Goal: Information Seeking & Learning: Learn about a topic

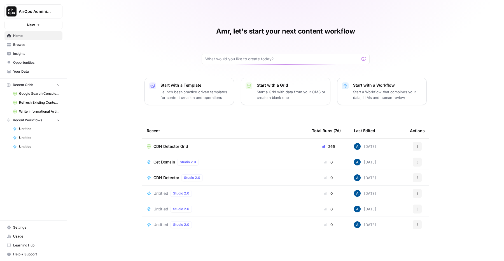
click at [36, 72] on span "Your Data" at bounding box center [36, 71] width 47 height 5
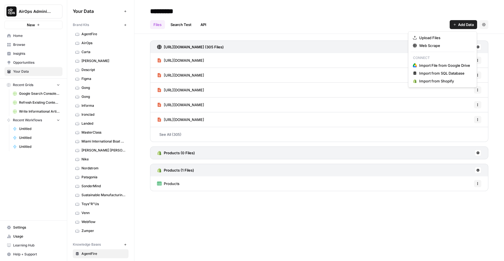
click at [455, 28] on button "Add Data" at bounding box center [463, 24] width 27 height 9
click at [447, 67] on span "Import File from Google Drive" at bounding box center [444, 66] width 51 height 6
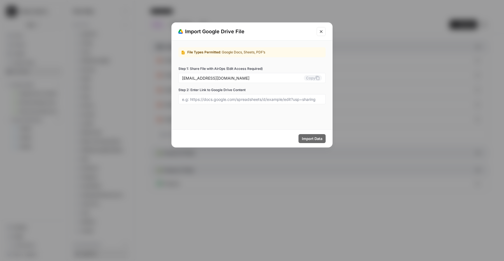
click at [250, 145] on div "Import Data" at bounding box center [252, 139] width 161 height 18
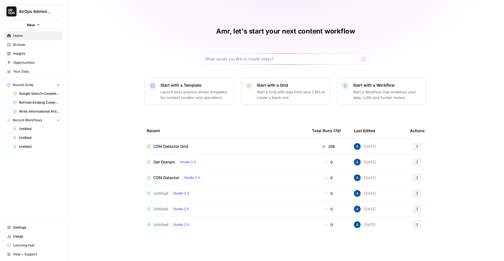
click at [37, 52] on span "Insights" at bounding box center [36, 53] width 47 height 5
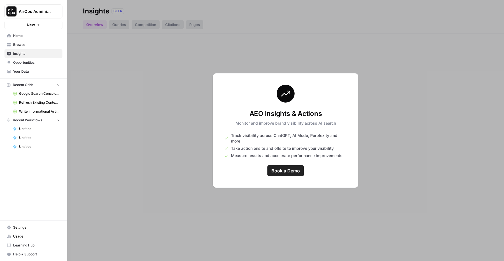
click at [34, 6] on button "AirOps Administrative" at bounding box center [33, 11] width 58 height 14
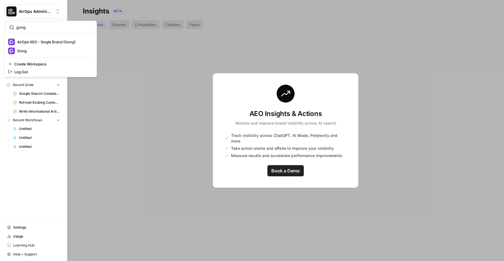
type input "gong"
click at [36, 42] on span "AirOps AEO - Single Brand (Gong)" at bounding box center [54, 42] width 74 height 6
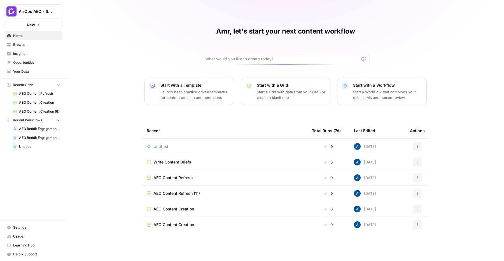
click at [35, 55] on span "Insights" at bounding box center [36, 53] width 47 height 5
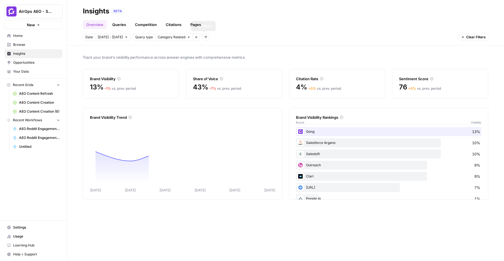
click at [194, 23] on link "Pages" at bounding box center [195, 24] width 17 height 9
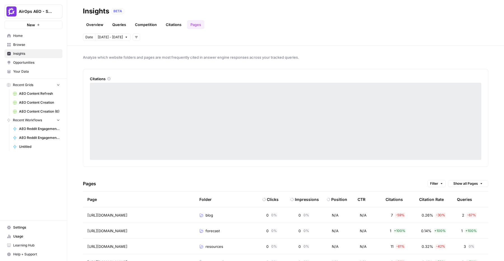
click at [437, 185] on span "Filter" at bounding box center [434, 183] width 8 height 5
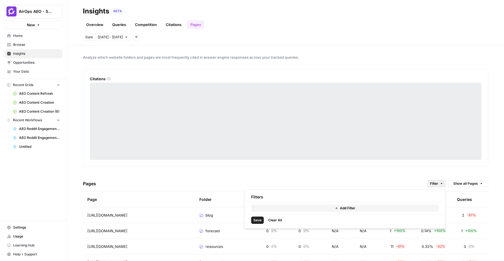
click at [369, 203] on div "Add Filter" at bounding box center [345, 209] width 196 height 12
click at [373, 209] on button "Add Filter" at bounding box center [345, 208] width 188 height 7
click at [309, 203] on div "Remove Add Filter" at bounding box center [345, 214] width 196 height 23
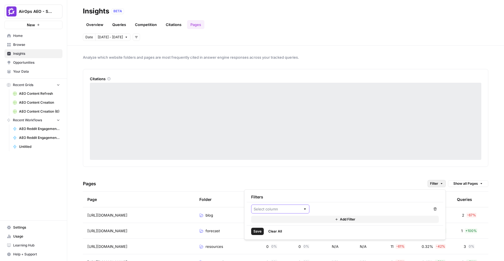
click at [292, 212] on input "text" at bounding box center [277, 210] width 47 height 6
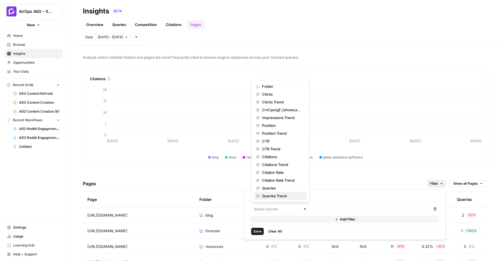
click at [281, 195] on span "Queries Trend" at bounding box center [282, 196] width 40 height 6
type input "Queries Trend"
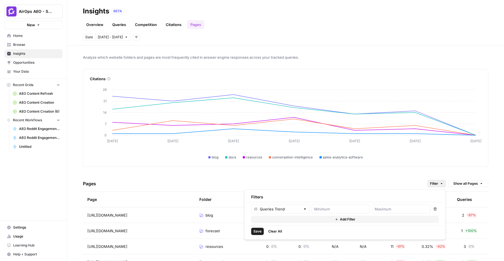
click at [129, 37] on div "Date Sep 30 - Oct 6 Add filters" at bounding box center [111, 37] width 57 height 7
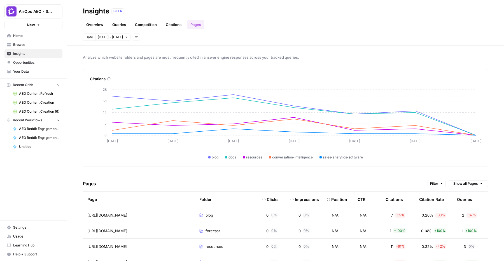
click at [133, 37] on button "Add filters" at bounding box center [136, 37] width 7 height 7
click at [140, 52] on button "Topic" at bounding box center [141, 50] width 16 height 8
click at [154, 20] on link "Competition" at bounding box center [146, 24] width 29 height 9
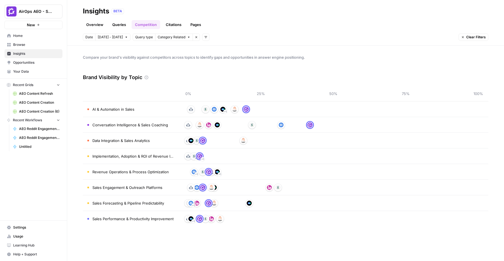
click at [166, 38] on span "Category Related" at bounding box center [172, 37] width 28 height 5
click at [204, 38] on icon "button" at bounding box center [205, 37] width 3 height 3
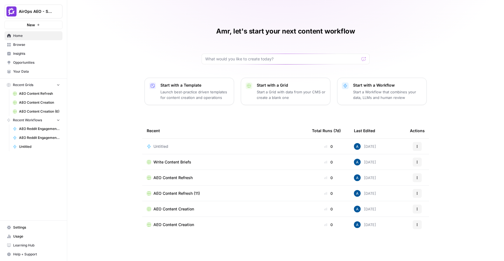
click at [35, 69] on span "Your Data" at bounding box center [36, 71] width 47 height 5
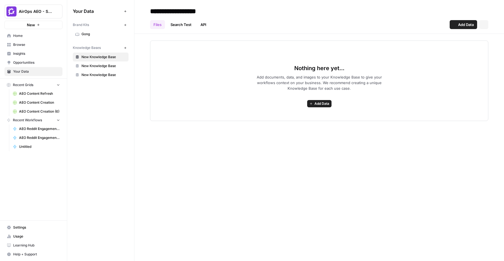
click at [106, 53] on link "New Knowledge Base" at bounding box center [101, 57] width 56 height 9
click at [104, 62] on link "New Knowledge Base" at bounding box center [101, 66] width 56 height 9
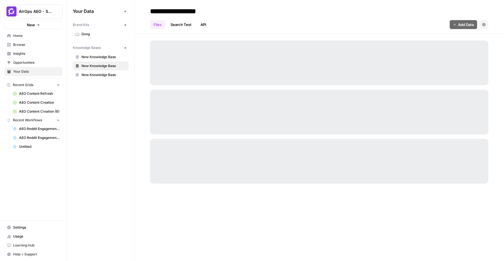
click at [106, 72] on link "New Knowledge Base" at bounding box center [101, 75] width 56 height 9
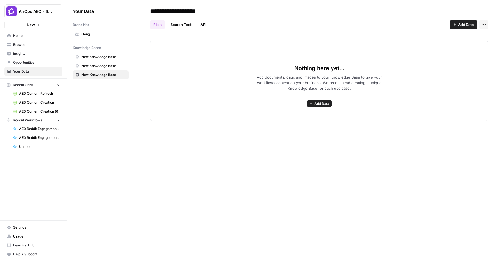
click at [106, 37] on link "Gong" at bounding box center [101, 34] width 56 height 9
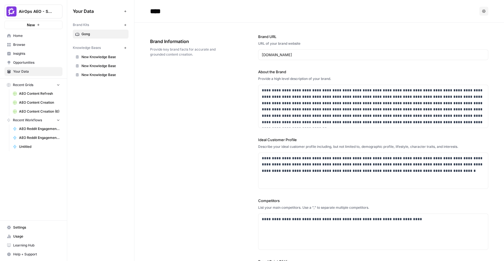
click at [49, 15] on button "AirOps AEO - Single Brand (Gong)" at bounding box center [33, 11] width 58 height 14
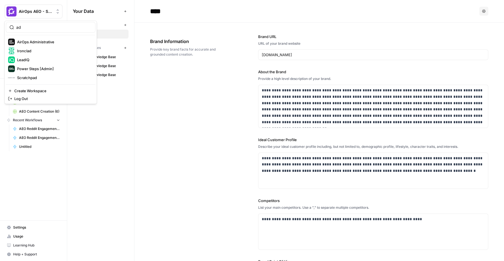
type input "ad"
click at [48, 45] on div "AirOps Administrative" at bounding box center [50, 42] width 85 height 7
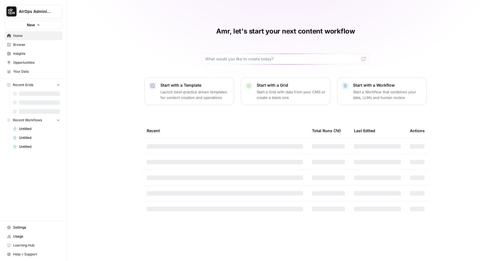
click at [30, 46] on span "Browse" at bounding box center [36, 44] width 47 height 5
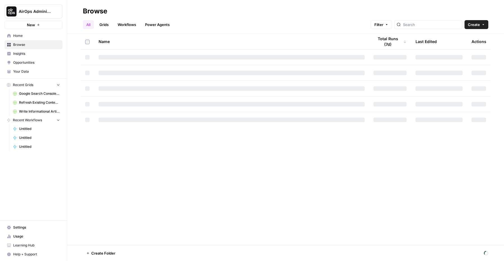
click at [31, 58] on link "Insights" at bounding box center [33, 53] width 58 height 9
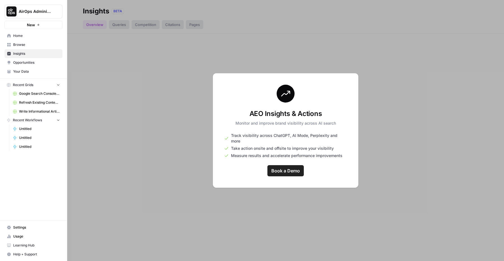
click at [33, 73] on span "Your Data" at bounding box center [36, 71] width 47 height 5
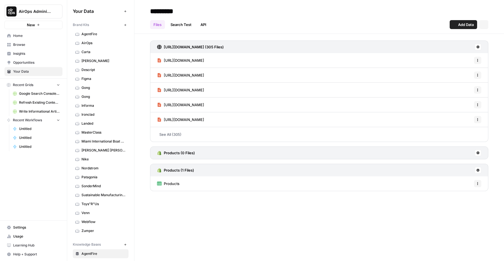
click at [102, 53] on span "Carta" at bounding box center [103, 52] width 45 height 5
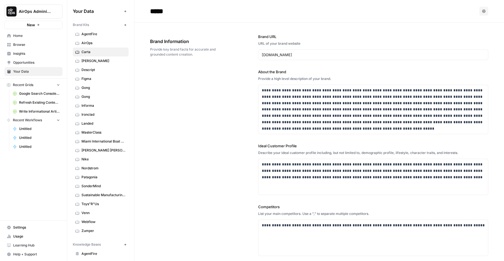
click at [95, 81] on link "Figma" at bounding box center [101, 78] width 56 height 9
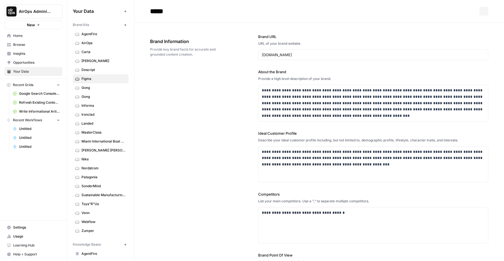
scroll to position [156, 0]
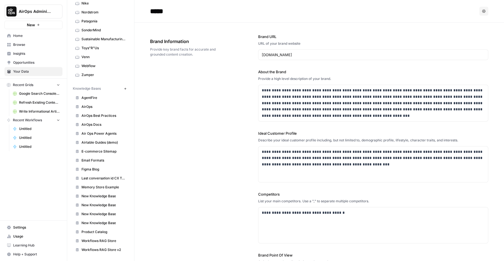
click at [97, 174] on link "Figma Blog" at bounding box center [101, 169] width 56 height 9
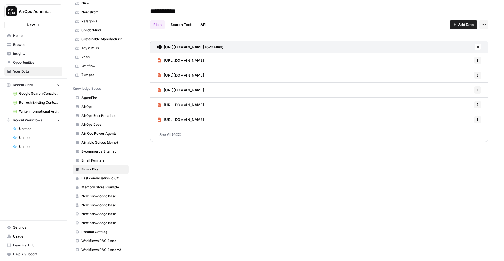
click at [202, 64] on link "[URL][DOMAIN_NAME]" at bounding box center [180, 60] width 47 height 15
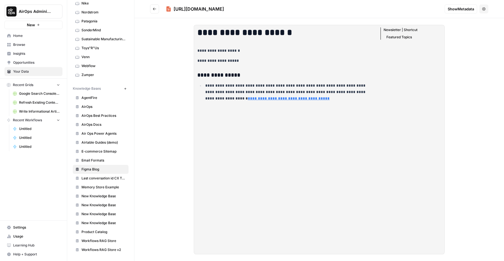
click at [463, 8] on span "Show Metadata" at bounding box center [461, 9] width 26 height 6
